Goal: Task Accomplishment & Management: Manage account settings

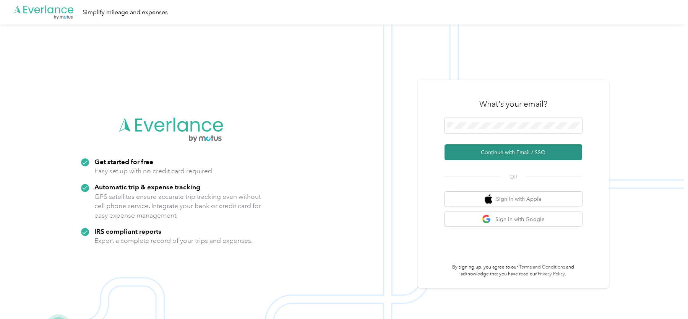
click at [498, 150] on button "Continue with Email / SSO" at bounding box center [513, 152] width 138 height 16
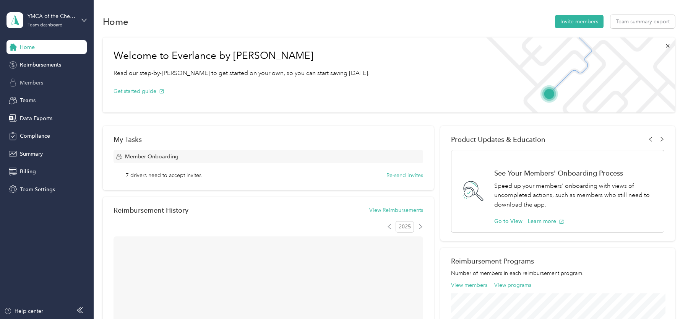
click at [37, 85] on span "Members" at bounding box center [31, 83] width 23 height 8
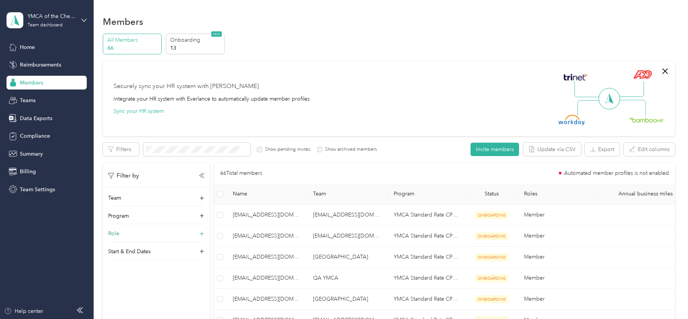
click at [131, 233] on div "Role" at bounding box center [156, 235] width 96 height 12
click at [126, 295] on label "Super Admin" at bounding box center [127, 293] width 29 height 7
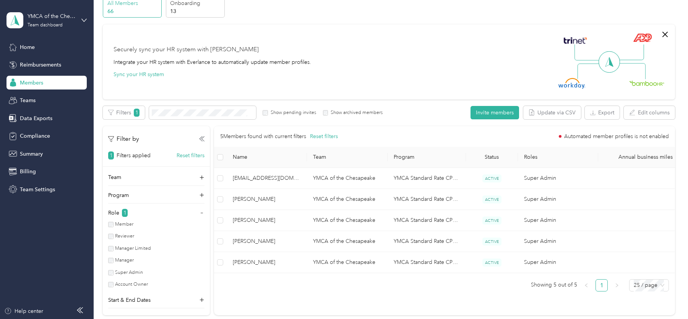
scroll to position [44, 0]
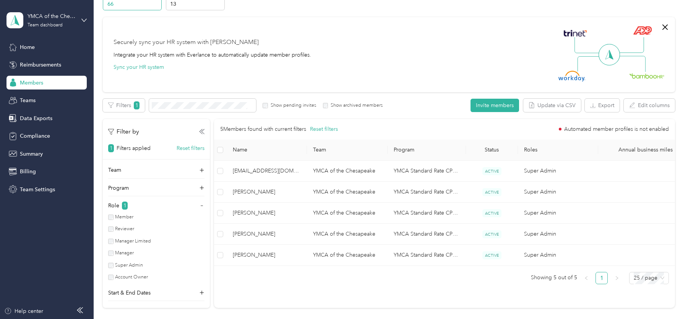
click at [117, 264] on label "Super Admin" at bounding box center [127, 265] width 29 height 7
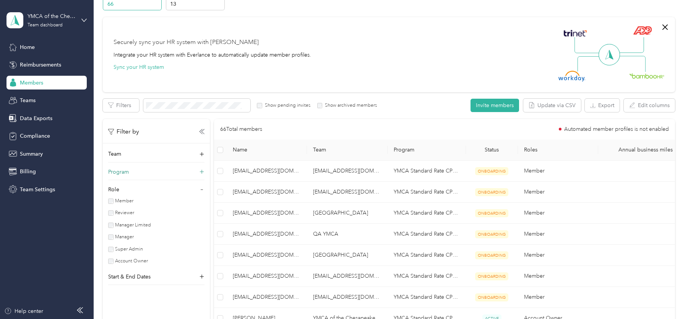
click at [155, 173] on div "Program" at bounding box center [156, 174] width 96 height 12
click at [143, 181] on span at bounding box center [156, 186] width 96 height 13
click at [167, 224] on span "YMCA Standard Rate CPM Program (CPM)" at bounding box center [156, 231] width 86 height 15
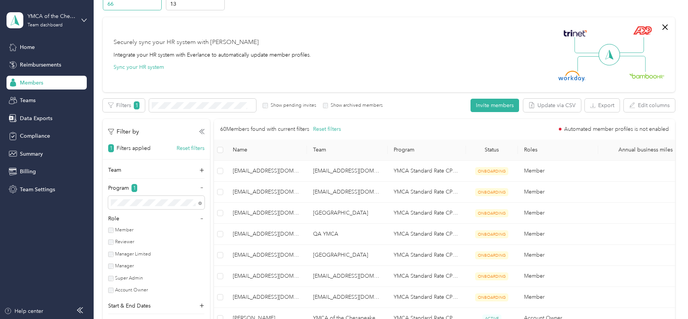
scroll to position [159, 0]
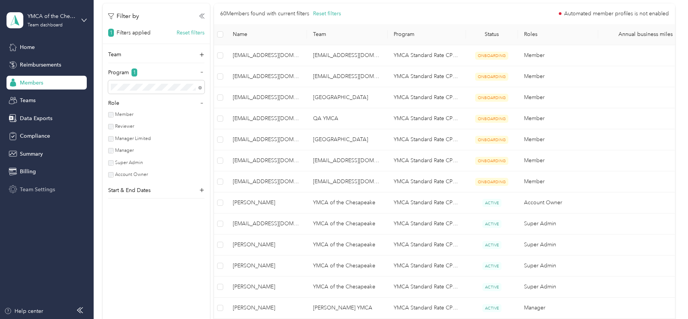
click at [56, 191] on div "Team Settings" at bounding box center [46, 189] width 80 height 14
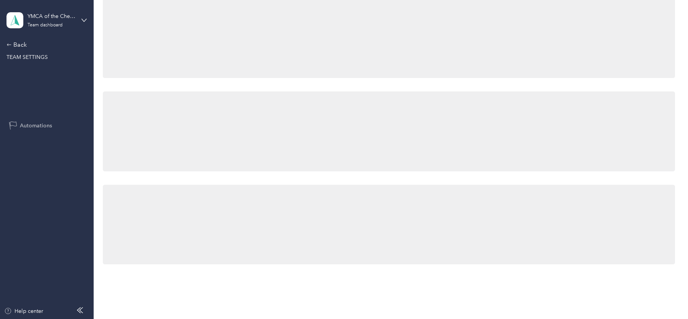
scroll to position [159, 0]
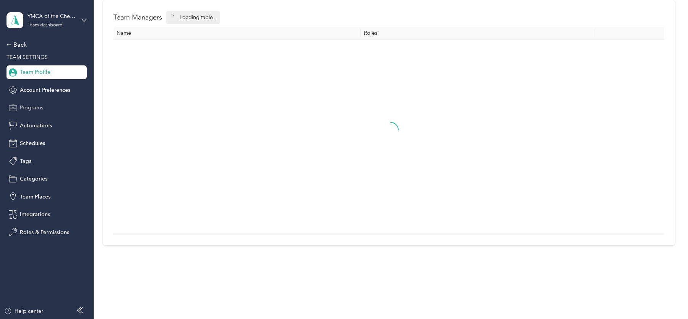
click at [43, 111] on span "Programs" at bounding box center [31, 108] width 23 height 8
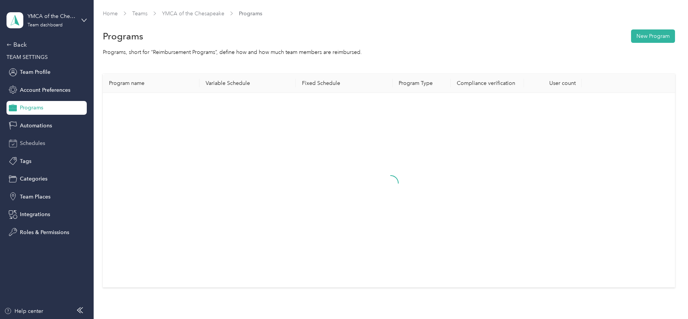
click at [41, 139] on span "Schedules" at bounding box center [32, 143] width 25 height 8
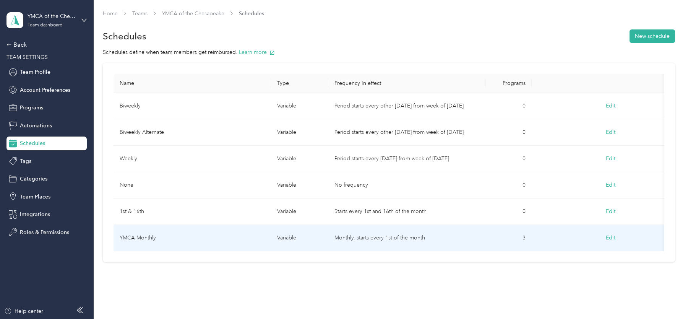
click at [184, 235] on td "YMCA Monthly" at bounding box center [191, 238] width 157 height 26
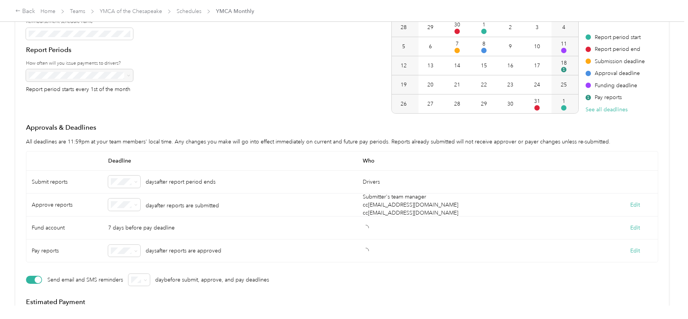
scroll to position [114, 0]
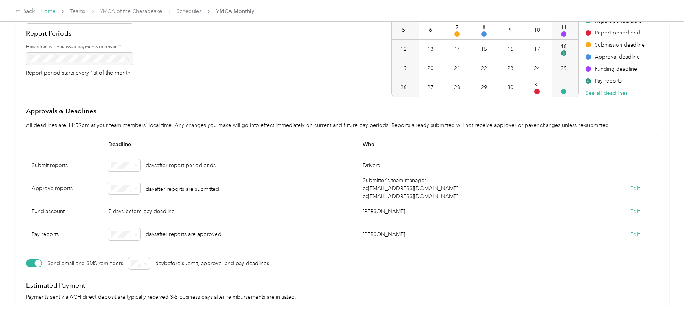
click at [45, 13] on link "Home" at bounding box center [48, 11] width 15 height 6
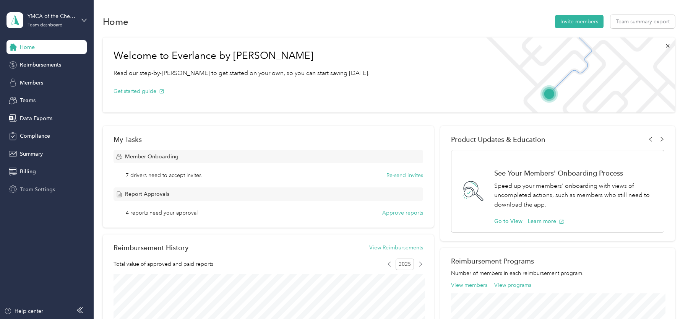
click at [52, 183] on div "Team Settings" at bounding box center [46, 189] width 80 height 14
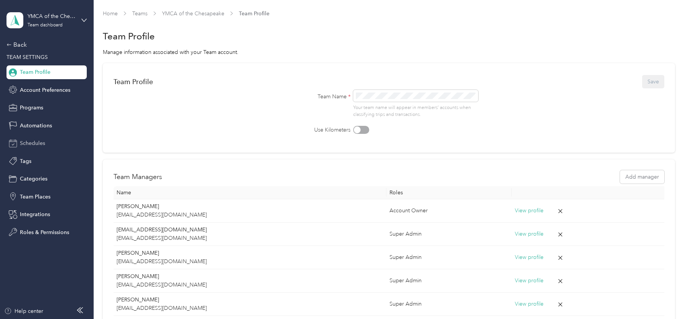
click at [41, 144] on span "Schedules" at bounding box center [32, 143] width 25 height 8
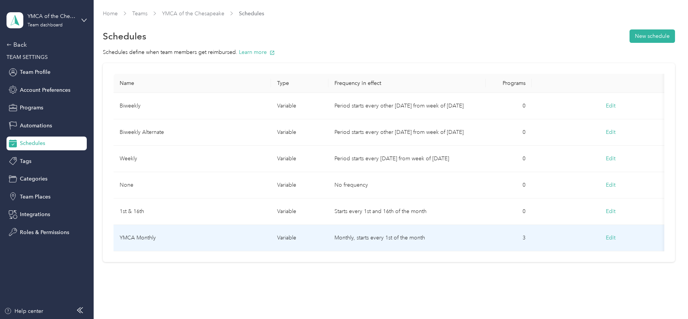
click at [184, 228] on td "YMCA Monthly" at bounding box center [191, 238] width 157 height 26
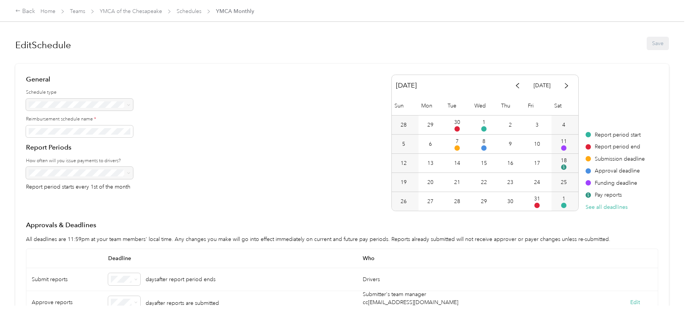
click at [192, 15] on div "Back Home Teams YMCA of the Chesapeake Schedules YMCA Monthly" at bounding box center [134, 11] width 239 height 9
click at [188, 11] on link "Schedules" at bounding box center [189, 11] width 25 height 6
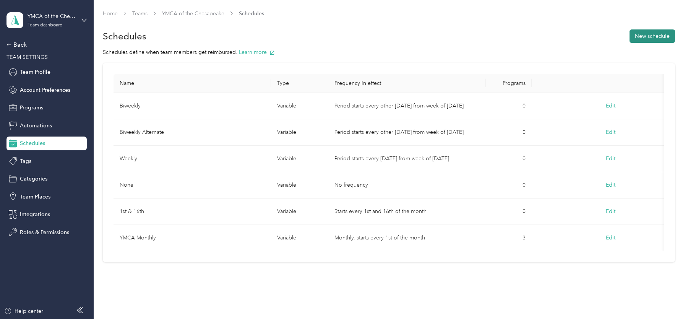
click at [639, 37] on button "New schedule" at bounding box center [651, 35] width 45 height 13
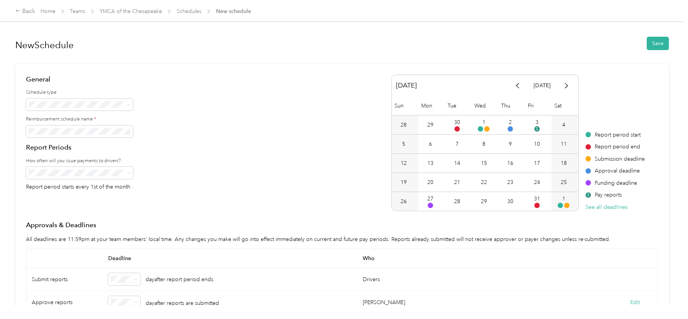
scroll to position [81, 0]
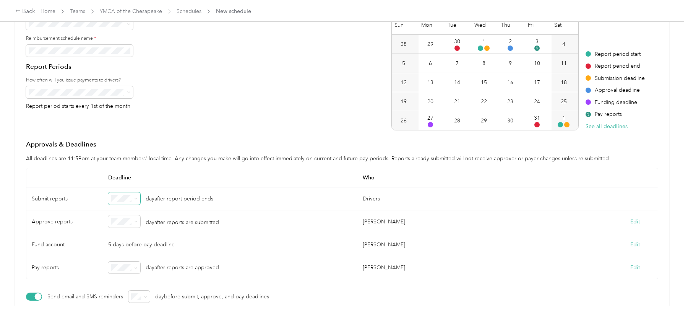
click at [135, 202] on span at bounding box center [124, 198] width 32 height 12
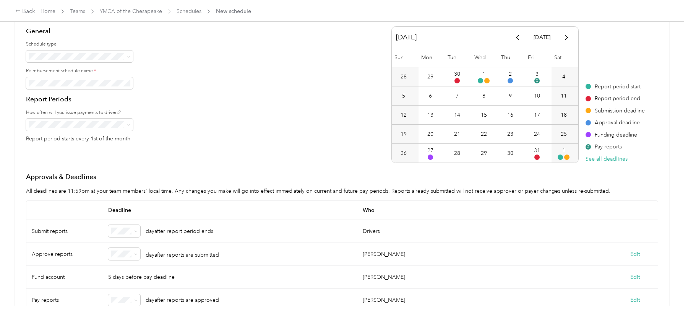
click at [68, 79] on div "Fixed" at bounding box center [79, 82] width 96 height 8
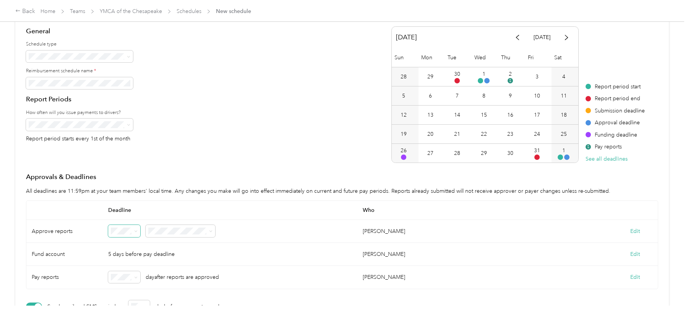
click at [124, 216] on div "8" at bounding box center [123, 216] width 21 height 8
click at [135, 278] on span at bounding box center [135, 277] width 3 height 6
click at [132, 274] on span at bounding box center [134, 276] width 6 height 5
click at [133, 276] on span at bounding box center [134, 276] width 6 height 5
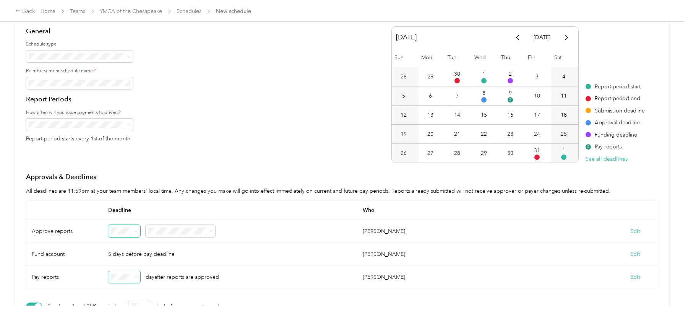
click at [134, 276] on icon at bounding box center [135, 276] width 3 height 3
click at [127, 261] on div "10" at bounding box center [123, 262] width 21 height 8
click at [172, 141] on div "General Schedule type Reimbursement schedule name * Report Periods How often wi…" at bounding box center [342, 94] width 632 height 136
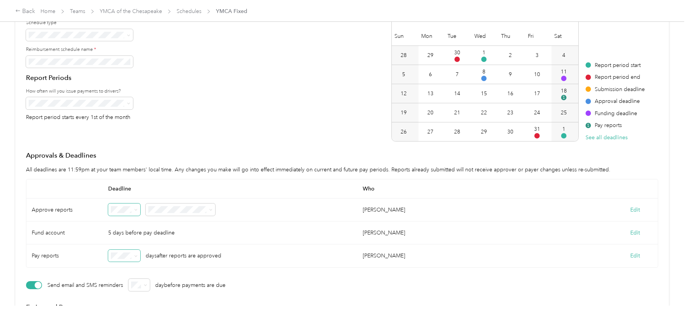
scroll to position [0, 0]
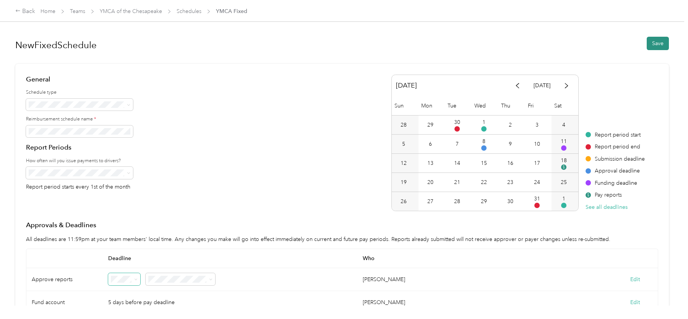
click at [650, 45] on button "Save" at bounding box center [657, 43] width 22 height 13
click at [187, 13] on link "Schedules" at bounding box center [189, 11] width 25 height 6
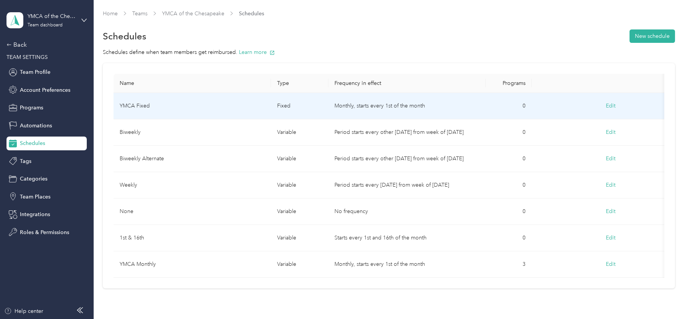
click at [197, 105] on td "YMCA Fixed" at bounding box center [191, 106] width 157 height 26
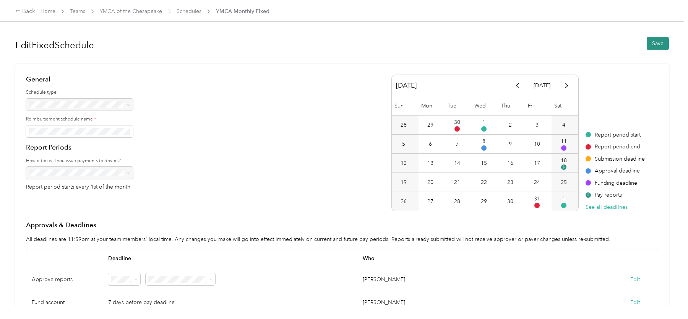
click at [653, 44] on button "Save" at bounding box center [657, 43] width 22 height 13
click at [193, 13] on link "Schedules" at bounding box center [189, 11] width 25 height 6
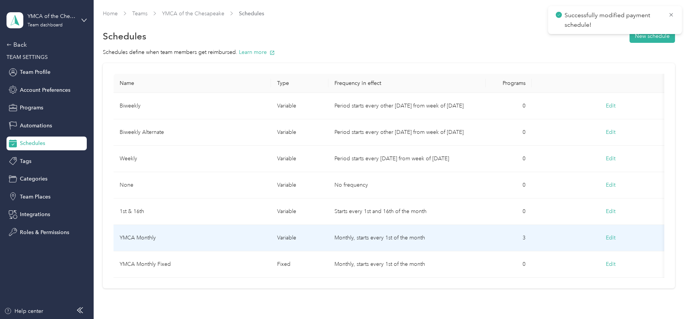
click at [193, 238] on td "YMCA Monthly" at bounding box center [191, 238] width 157 height 26
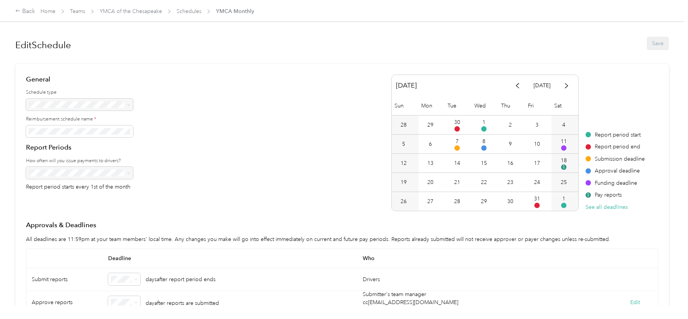
click at [189, 15] on span "Schedules" at bounding box center [189, 11] width 25 height 8
click at [188, 10] on link "Schedules" at bounding box center [189, 11] width 25 height 6
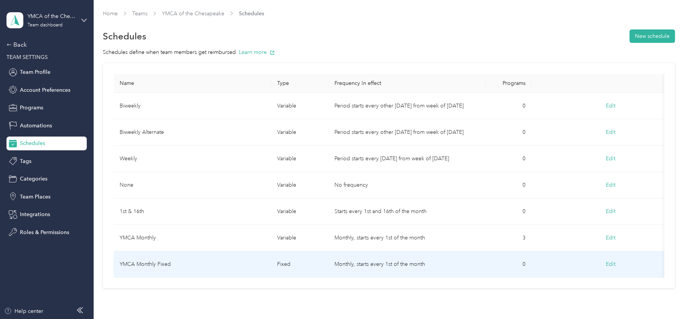
click at [312, 259] on td "fixed" at bounding box center [299, 264] width 57 height 26
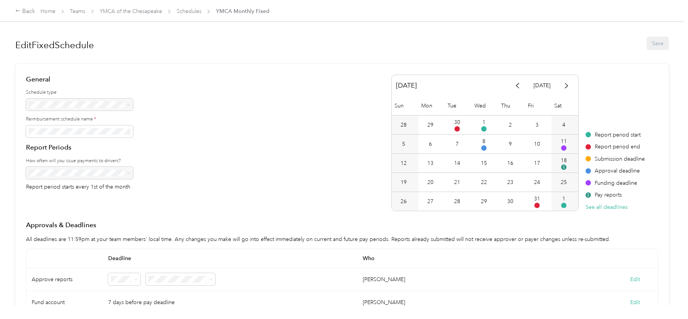
scroll to position [81, 0]
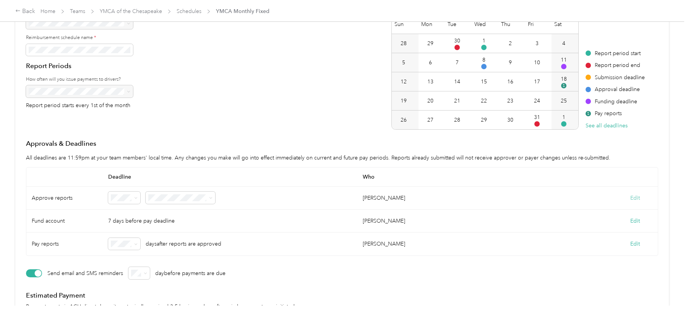
click at [640, 194] on button "Edit" at bounding box center [635, 198] width 10 height 8
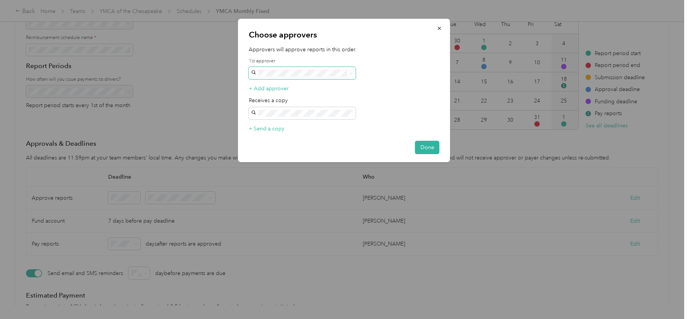
click at [296, 76] on span at bounding box center [302, 73] width 107 height 12
click at [293, 81] on li "Submitter's manager" at bounding box center [301, 84] width 107 height 13
click at [263, 90] on button "+ Add approver" at bounding box center [269, 88] width 40 height 8
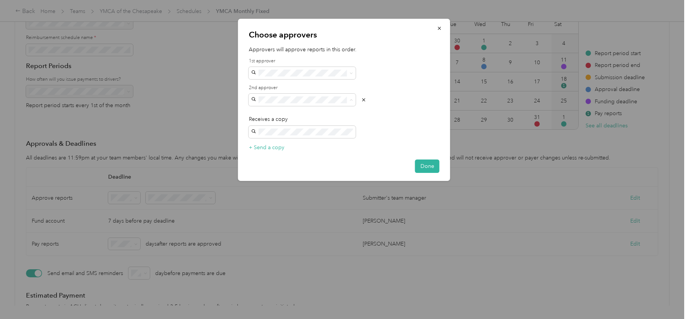
click at [292, 87] on label "2nd approver" at bounding box center [302, 87] width 107 height 7
click at [365, 99] on icon "button" at bounding box center [363, 99] width 5 height 5
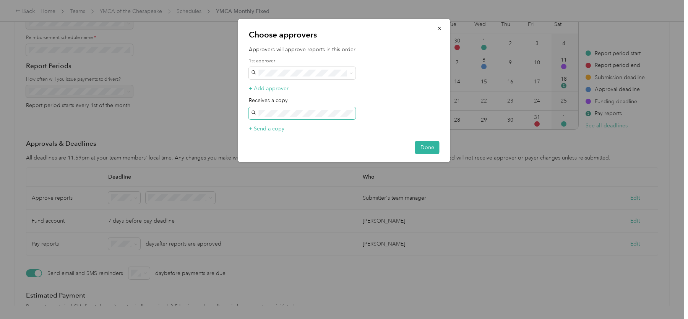
click at [286, 108] on span at bounding box center [302, 113] width 107 height 12
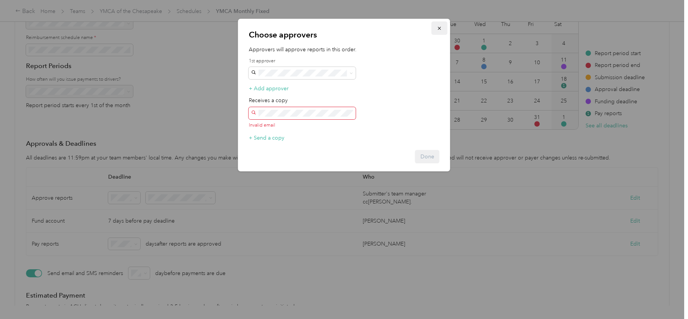
click at [439, 30] on icon "button" at bounding box center [439, 28] width 5 height 5
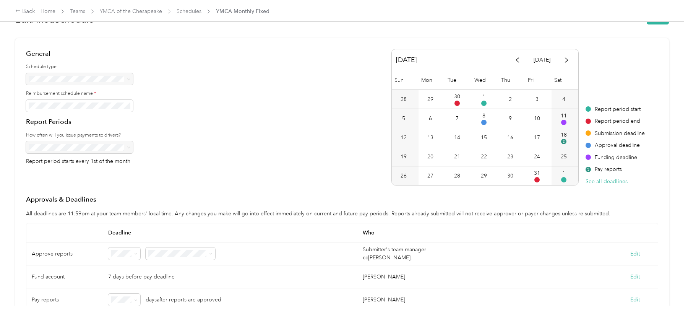
scroll to position [0, 0]
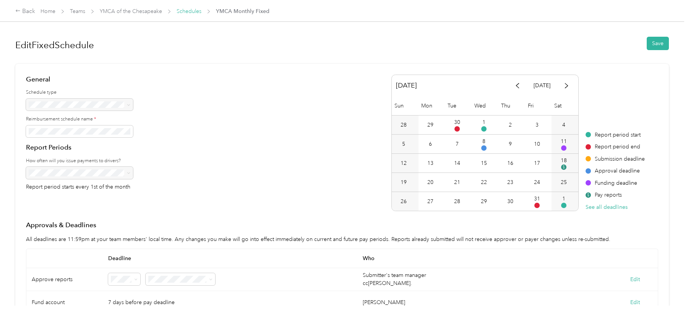
click at [190, 13] on link "Schedules" at bounding box center [189, 11] width 25 height 6
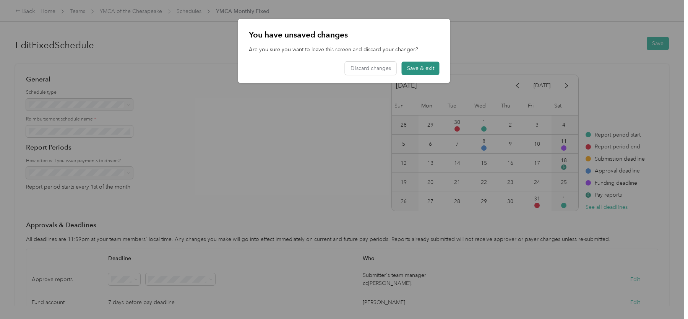
click at [415, 70] on button "Save & exit" at bounding box center [421, 68] width 38 height 13
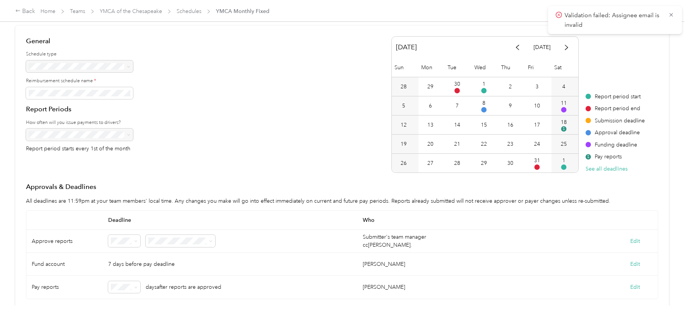
scroll to position [46, 0]
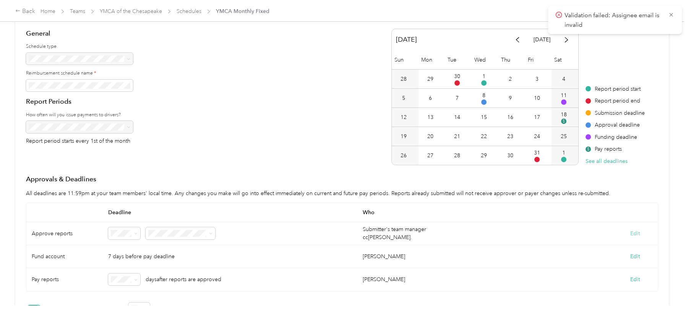
click at [639, 230] on button "Edit" at bounding box center [635, 233] width 10 height 8
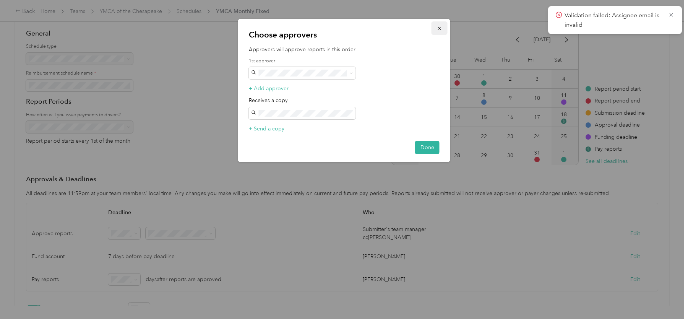
click at [439, 27] on icon "button" at bounding box center [439, 28] width 5 height 5
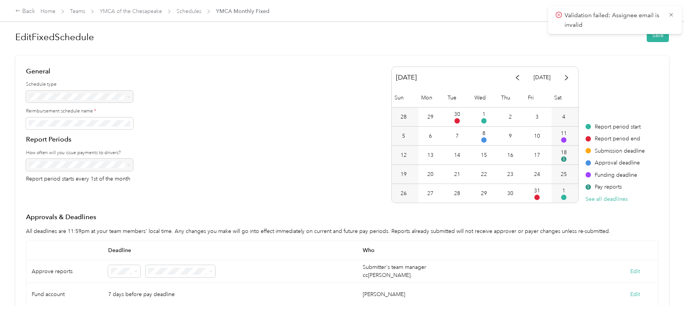
scroll to position [0, 0]
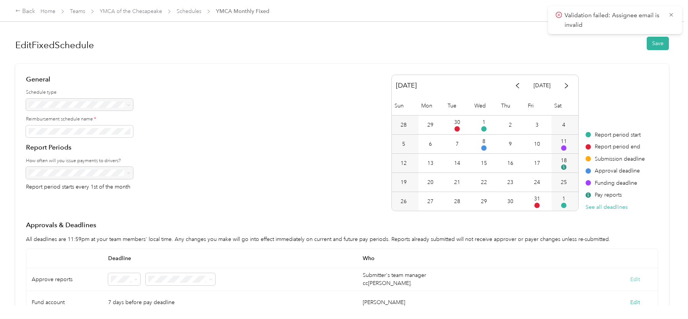
click at [636, 275] on button "Edit" at bounding box center [635, 279] width 10 height 8
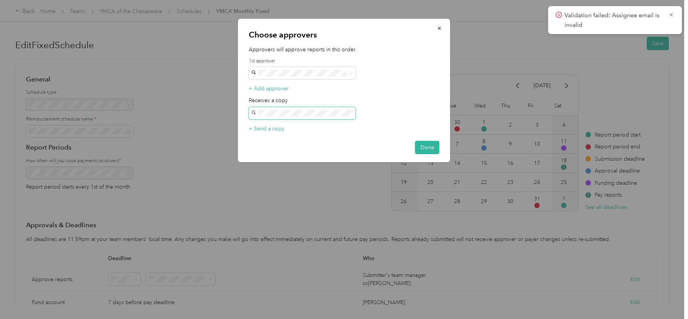
click at [184, 318] on div "Choose approvers Approvers will approve reports in this order. 1st approver + A…" at bounding box center [342, 319] width 684 height 0
click at [425, 145] on button "Done" at bounding box center [427, 147] width 24 height 13
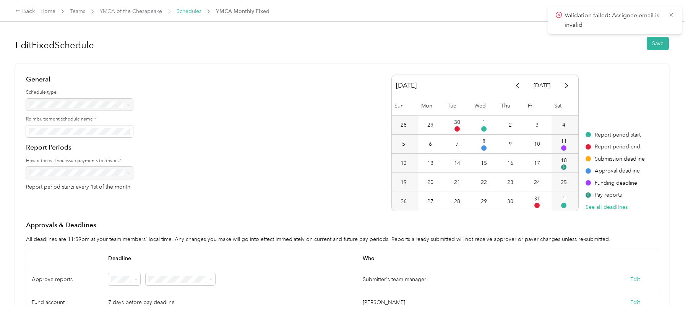
click at [189, 12] on link "Schedules" at bounding box center [189, 11] width 25 height 6
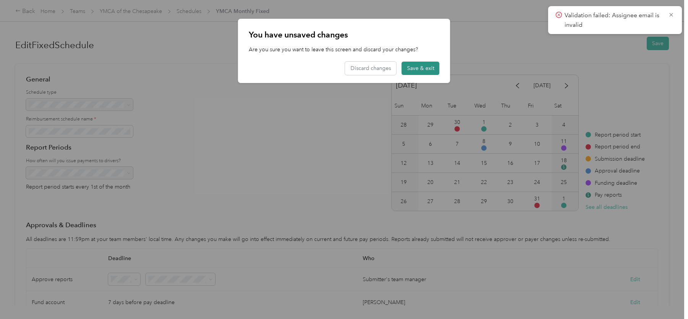
click at [428, 71] on button "Save & exit" at bounding box center [421, 68] width 38 height 13
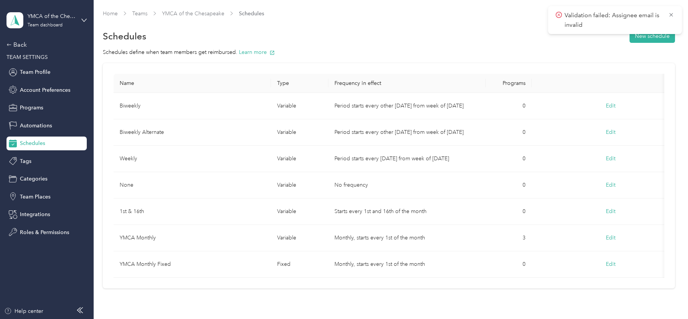
click at [673, 19] on span "Validation failed: Assignee email is invalid" at bounding box center [615, 20] width 118 height 19
click at [670, 13] on icon at bounding box center [671, 14] width 6 height 7
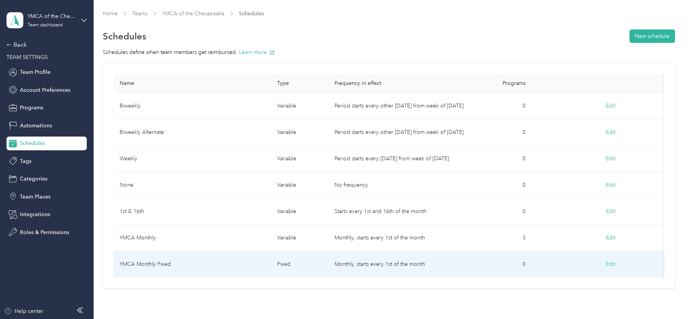
click at [181, 261] on td "YMCA Monthly Fixed" at bounding box center [191, 264] width 157 height 26
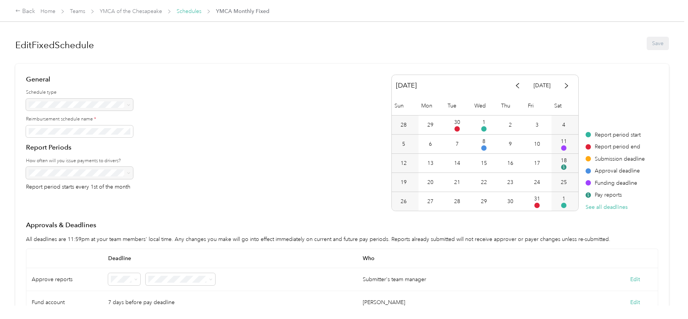
click at [188, 11] on link "Schedules" at bounding box center [189, 11] width 25 height 6
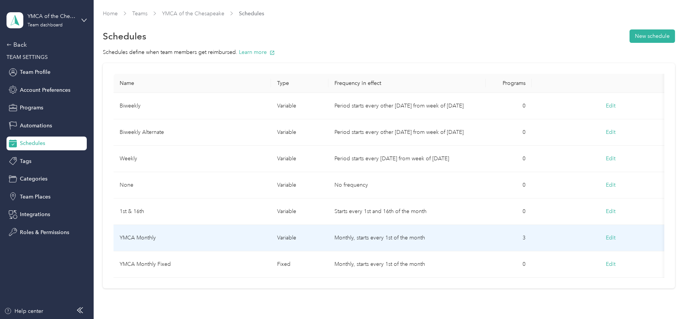
click at [162, 234] on td "YMCA Monthly" at bounding box center [191, 238] width 157 height 26
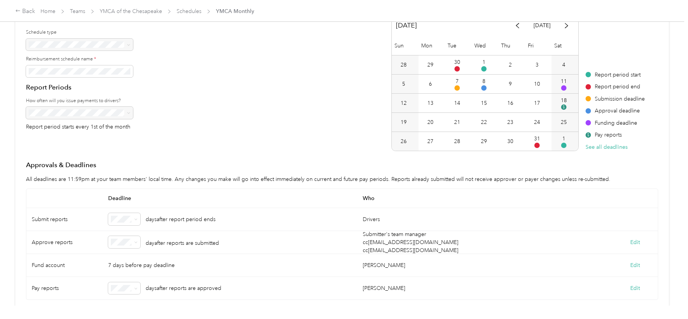
scroll to position [69, 0]
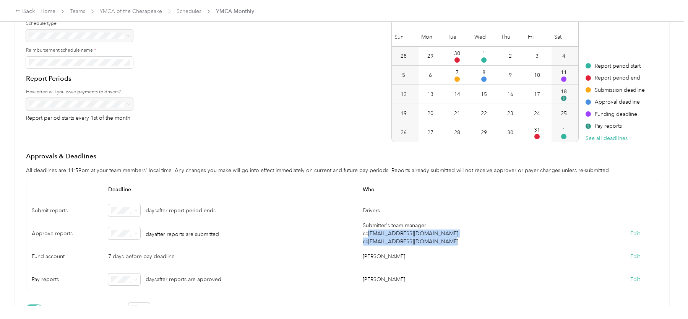
drag, startPoint x: 453, startPoint y: 240, endPoint x: 369, endPoint y: 233, distance: 83.6
click at [369, 233] on div "Submitter's team manager cc [EMAIL_ADDRESS][DOMAIN_NAME] cc [EMAIL_ADDRESS][DOM…" at bounding box center [484, 233] width 254 height 23
copy div "[EMAIL_ADDRESS][DOMAIN_NAME] cc [EMAIL_ADDRESS][DOMAIN_NAME]"
click at [191, 16] on div "Back Home Teams YMCA of the Chesapeake Schedules YMCA Monthly" at bounding box center [344, 10] width 688 height 21
click at [185, 8] on link "Schedules" at bounding box center [189, 11] width 25 height 6
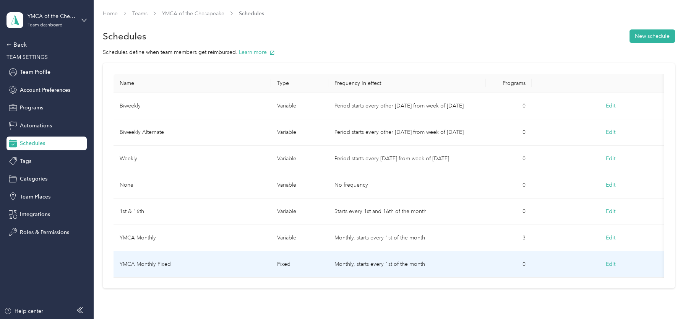
click at [207, 261] on td "YMCA Monthly Fixed" at bounding box center [191, 264] width 157 height 26
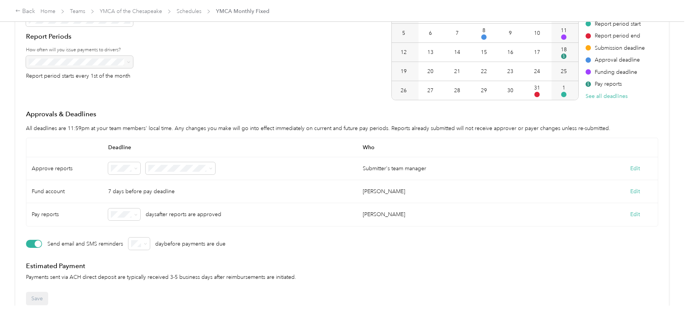
scroll to position [120, 0]
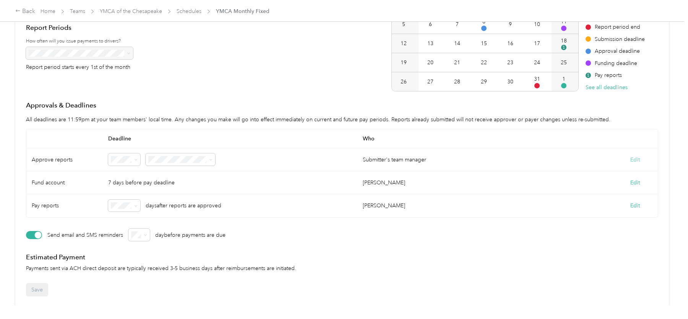
click at [635, 159] on button "Edit" at bounding box center [635, 160] width 10 height 8
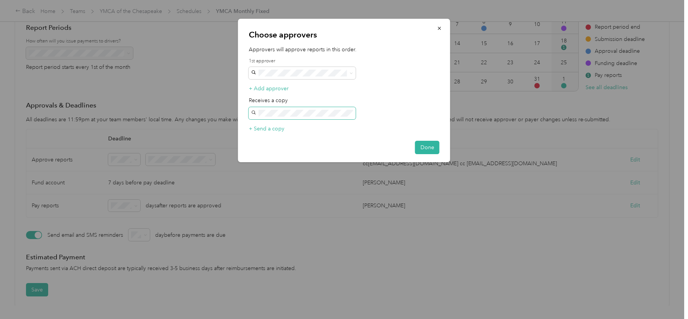
scroll to position [0, 0]
click at [280, 127] on button "+ Send a copy" at bounding box center [267, 129] width 36 height 8
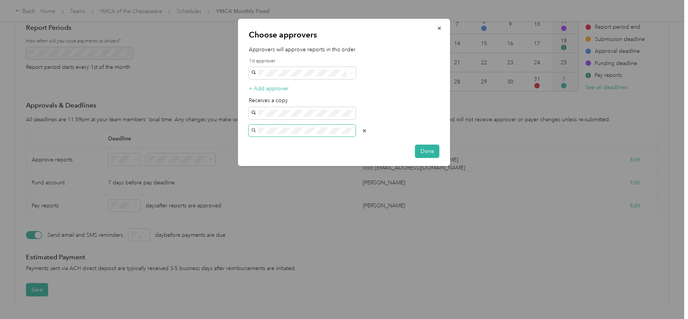
click at [249, 132] on span at bounding box center [302, 131] width 107 height 12
click at [426, 149] on button "Done" at bounding box center [427, 150] width 24 height 13
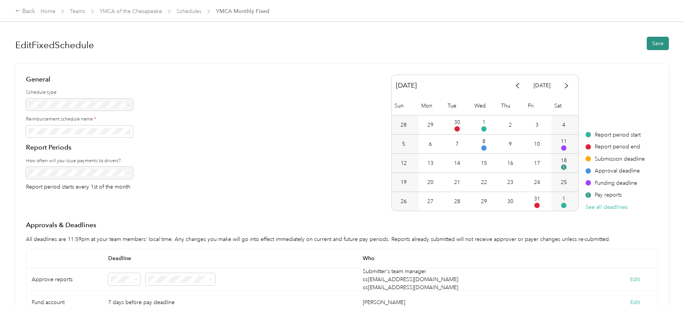
click at [661, 37] on button "Save" at bounding box center [657, 43] width 22 height 13
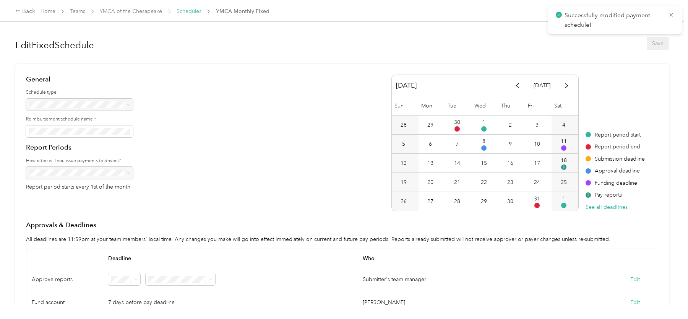
click at [196, 9] on link "Schedules" at bounding box center [189, 11] width 25 height 6
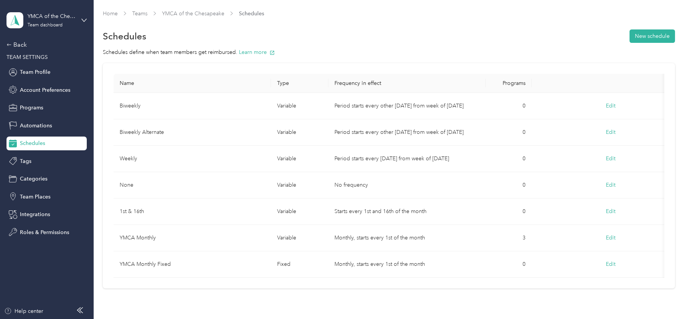
click at [24, 38] on div "YMCA of the Chesapeake Team dashboard Back TEAM SETTINGS Team Profile Account P…" at bounding box center [46, 119] width 80 height 239
click at [23, 45] on div "Back" at bounding box center [44, 44] width 76 height 9
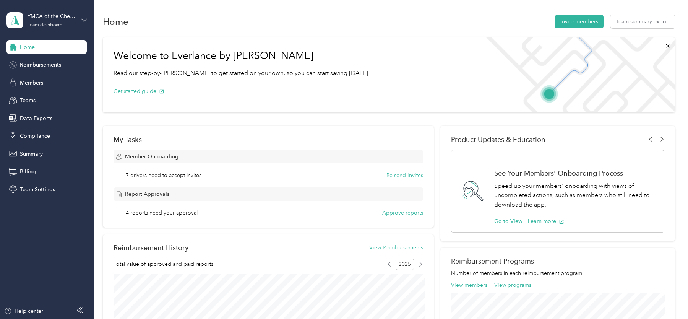
click at [72, 9] on div "YMCA of the Chesapeake Team dashboard" at bounding box center [46, 20] width 80 height 27
click at [62, 28] on div "YMCA of the Chesapeake Team dashboard" at bounding box center [46, 20] width 80 height 27
click at [47, 99] on div "Log out" at bounding box center [87, 97] width 150 height 13
